Goal: Task Accomplishment & Management: Manage account settings

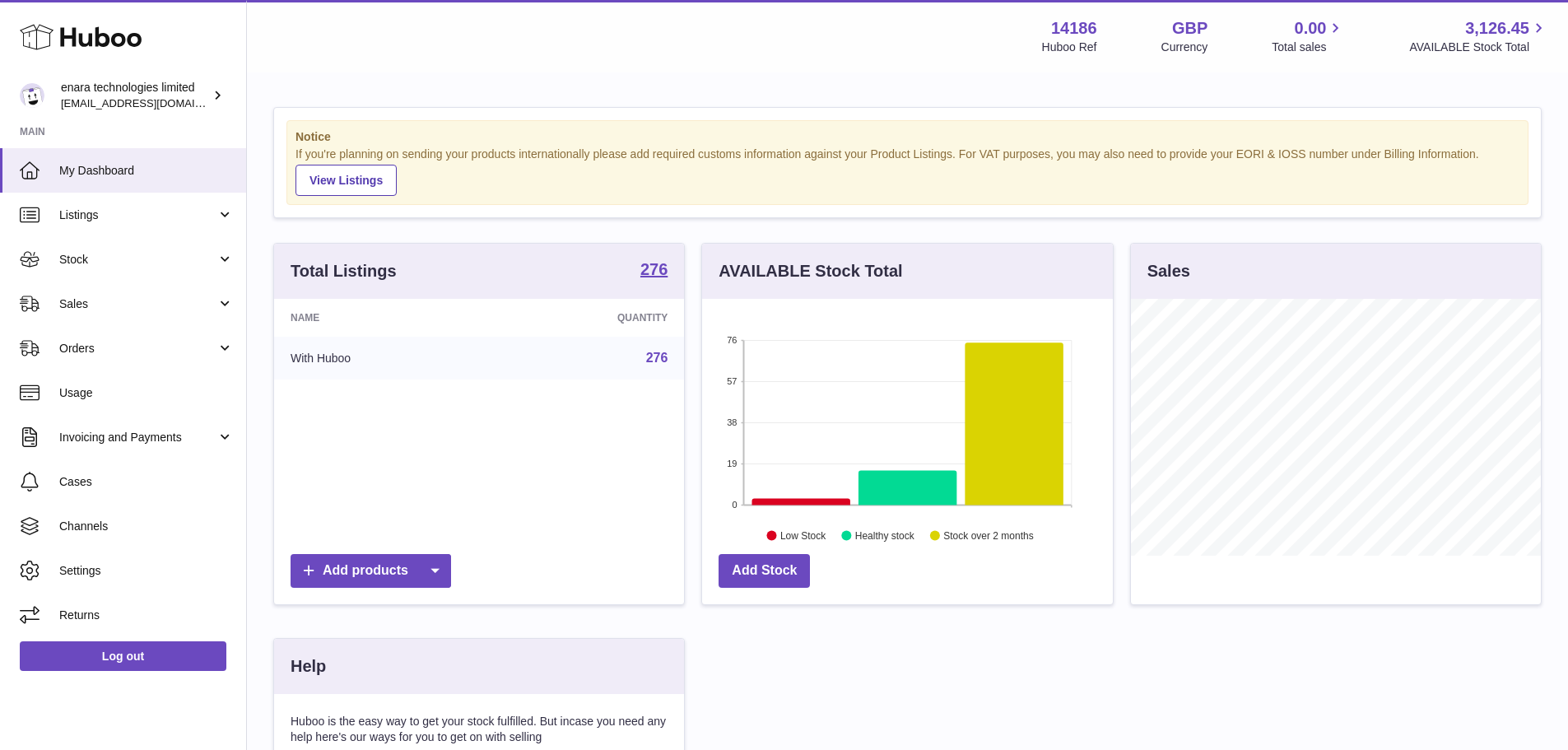
scroll to position [257, 411]
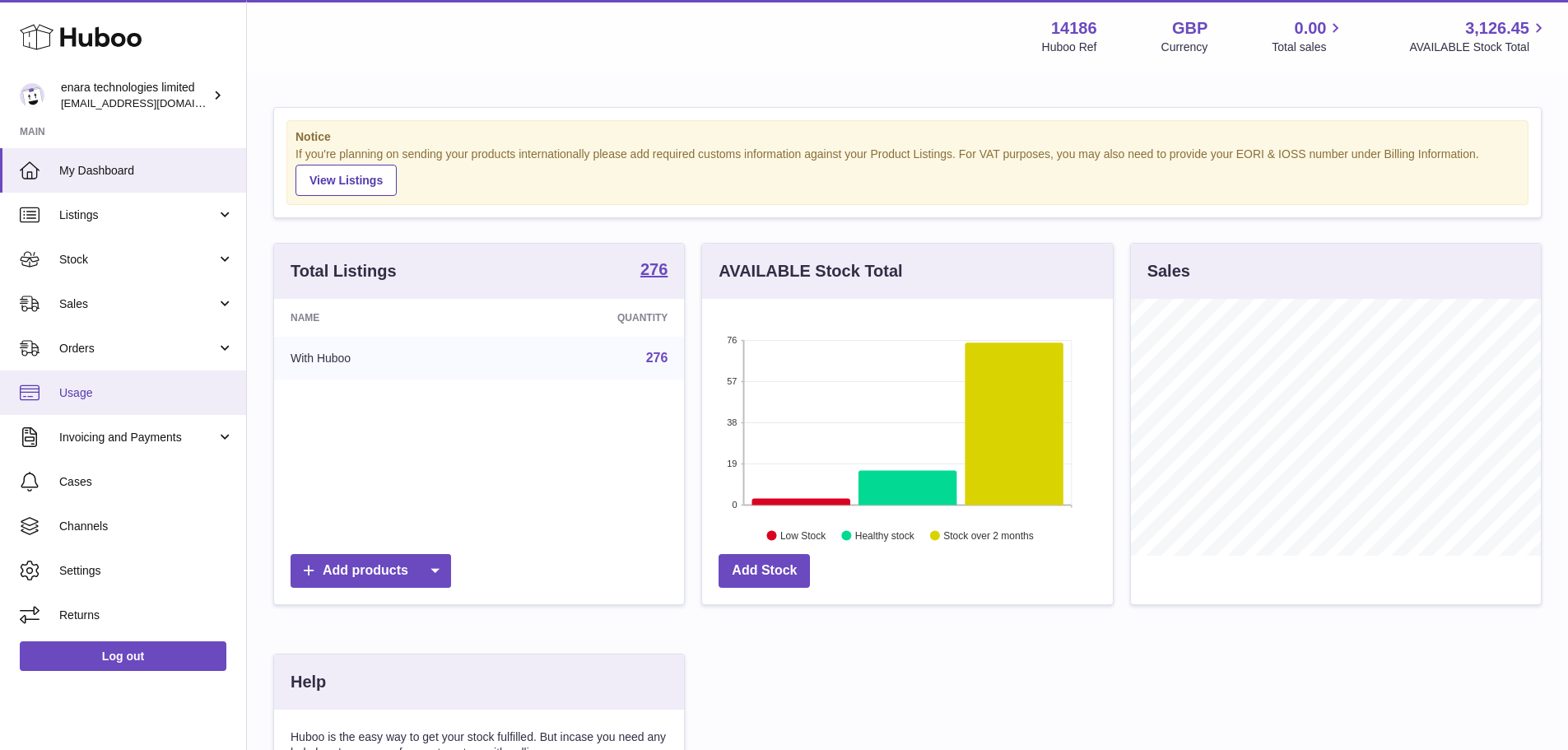
click at [118, 385] on span "Usage" at bounding box center [146, 393] width 174 height 16
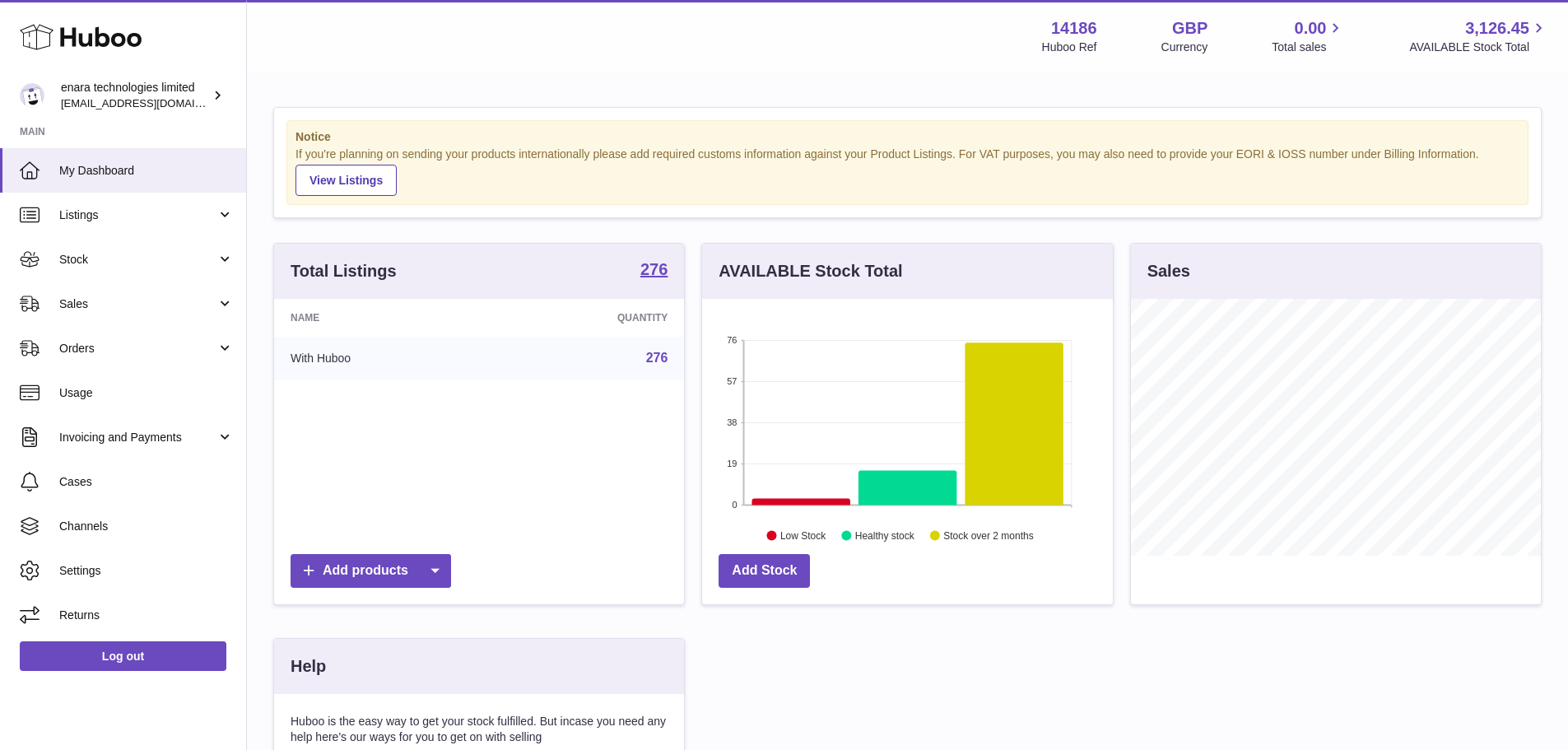
scroll to position [257, 411]
